Goal: Transaction & Acquisition: Book appointment/travel/reservation

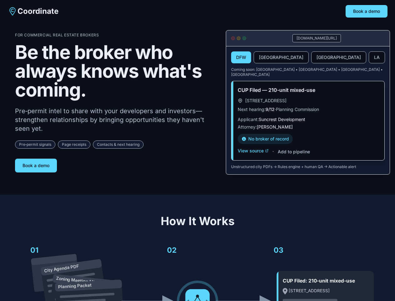
click at [198, 150] on div "For Commercial Real Estate Brokers Be the broker who always knows what's coming…" at bounding box center [115, 103] width 201 height 140
click at [367, 11] on button "Book a demo" at bounding box center [367, 11] width 42 height 13
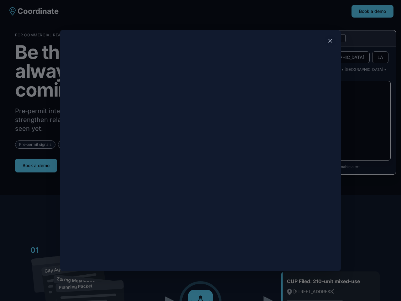
click at [36, 163] on div at bounding box center [200, 150] width 401 height 301
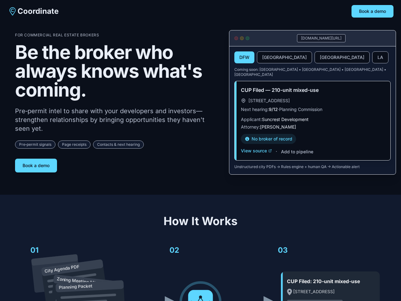
click at [241, 58] on button "DFW" at bounding box center [244, 57] width 20 height 12
click at [266, 58] on button "[GEOGRAPHIC_DATA]" at bounding box center [284, 57] width 55 height 12
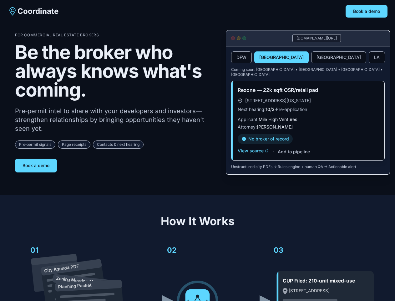
click at [311, 58] on button "[GEOGRAPHIC_DATA]" at bounding box center [338, 57] width 55 height 12
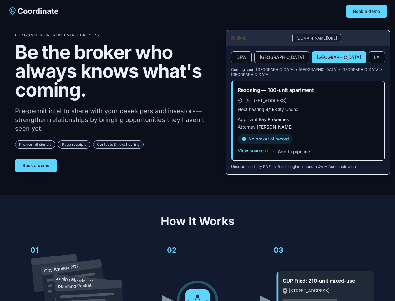
click at [369, 58] on button "LA" at bounding box center [377, 57] width 16 height 12
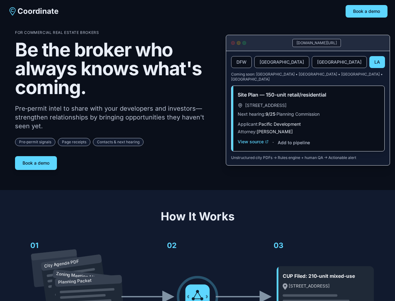
click at [253, 146] on div "Site Plan — 150-unit retail/residential [STREET_ADDRESS] Next hearing: 9/25 · P…" at bounding box center [308, 118] width 153 height 65
click at [294, 147] on div "Site Plan — 150-unit retail/residential [STREET_ADDRESS] Next hearing: 9/25 · P…" at bounding box center [308, 118] width 153 height 65
